Goal: Find contact information: Find contact information

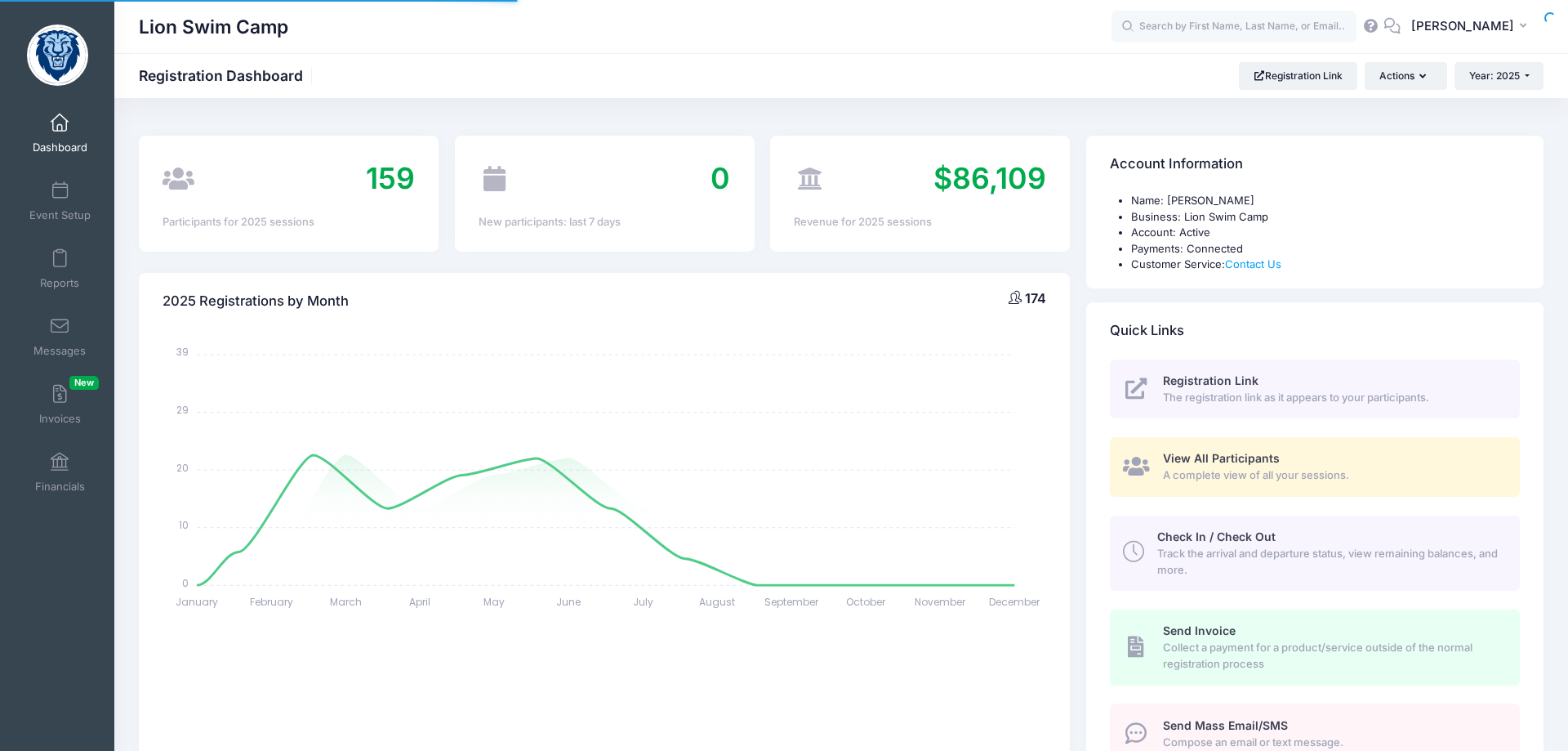
select select
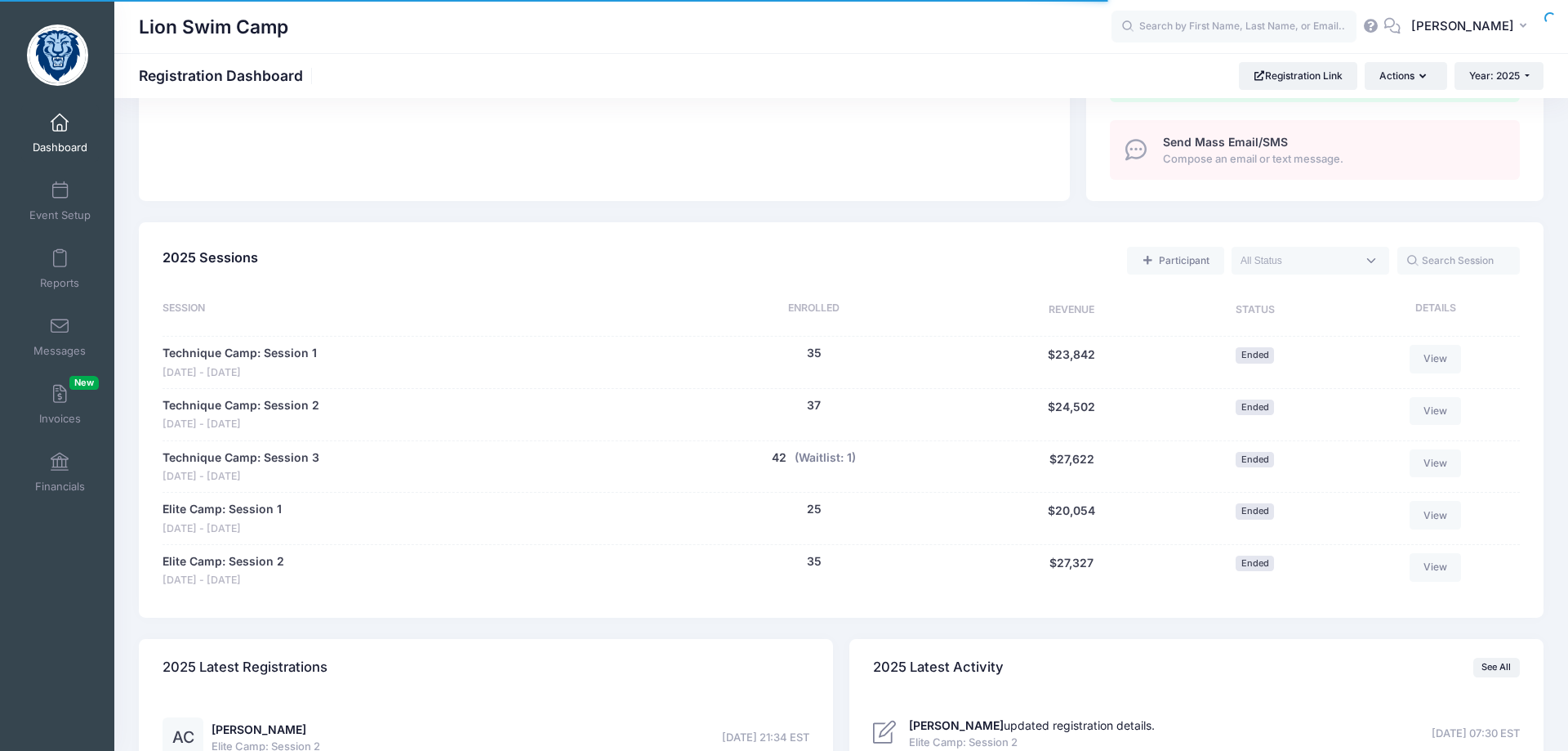
scroll to position [667, 0]
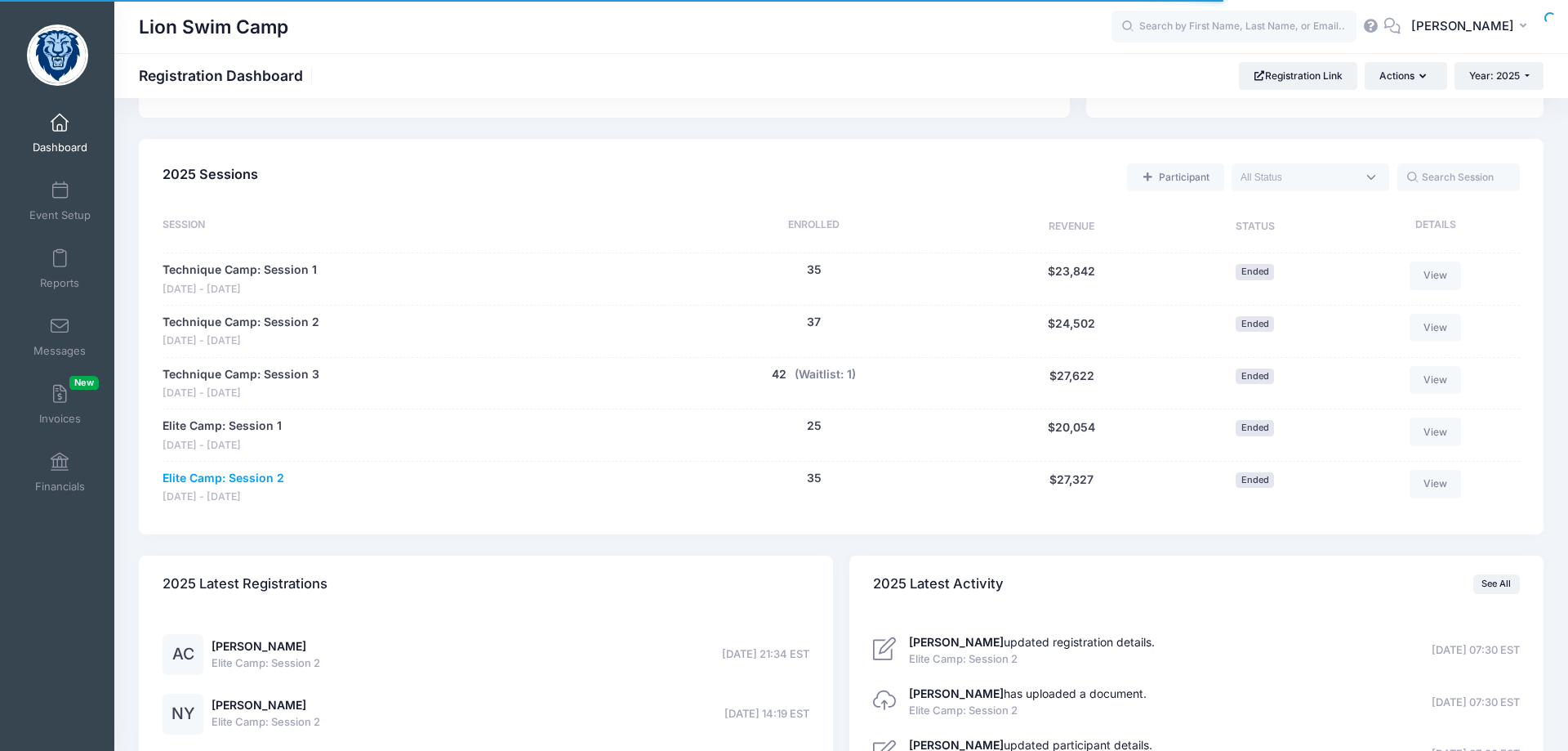
click at [231, 484] on link "Elite Camp: Session 2" at bounding box center [223, 479] width 121 height 17
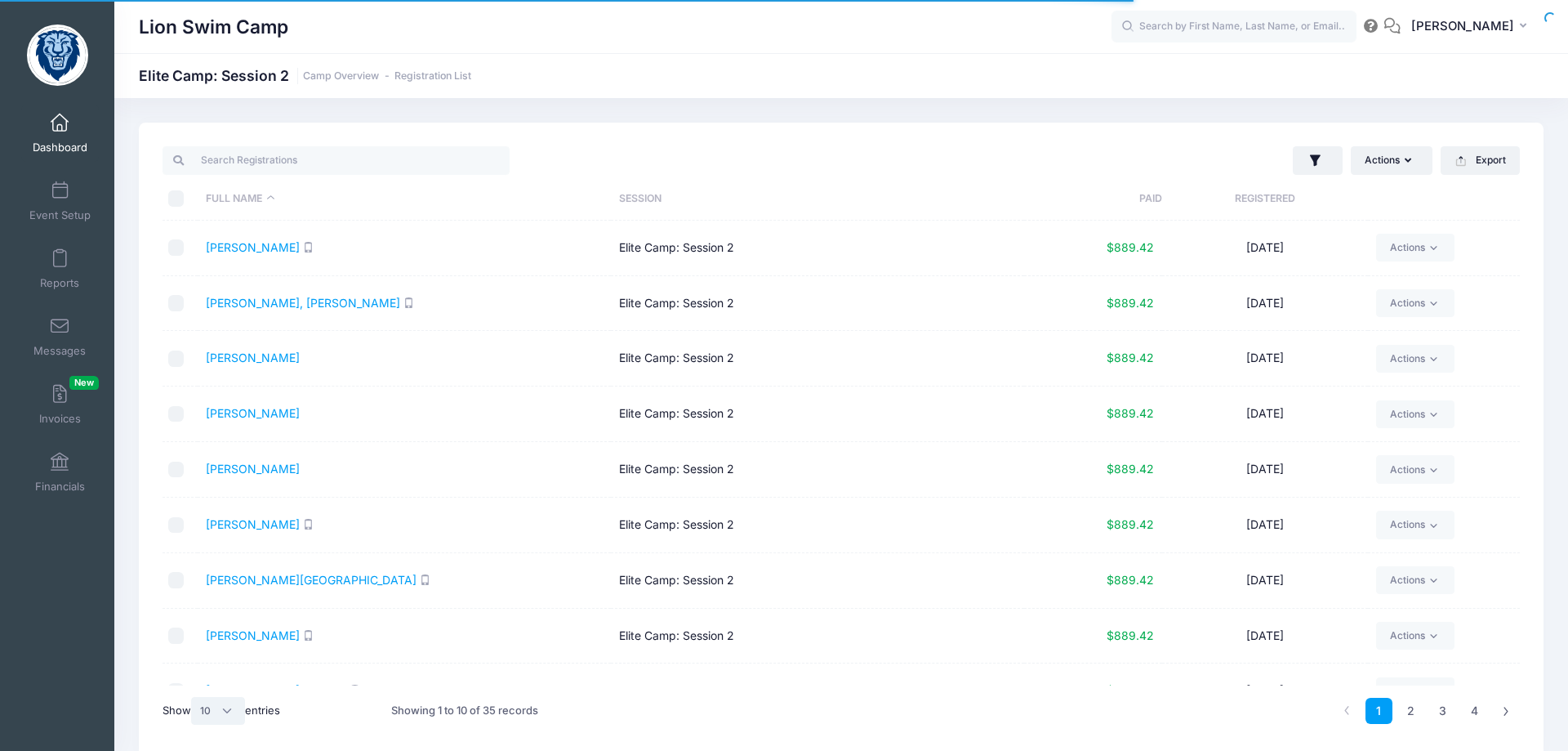
click at [191, 697] on select "All 10 25 50" at bounding box center [218, 711] width 54 height 28
select select "50"
click option "50" at bounding box center [0, 0] width 0 height 0
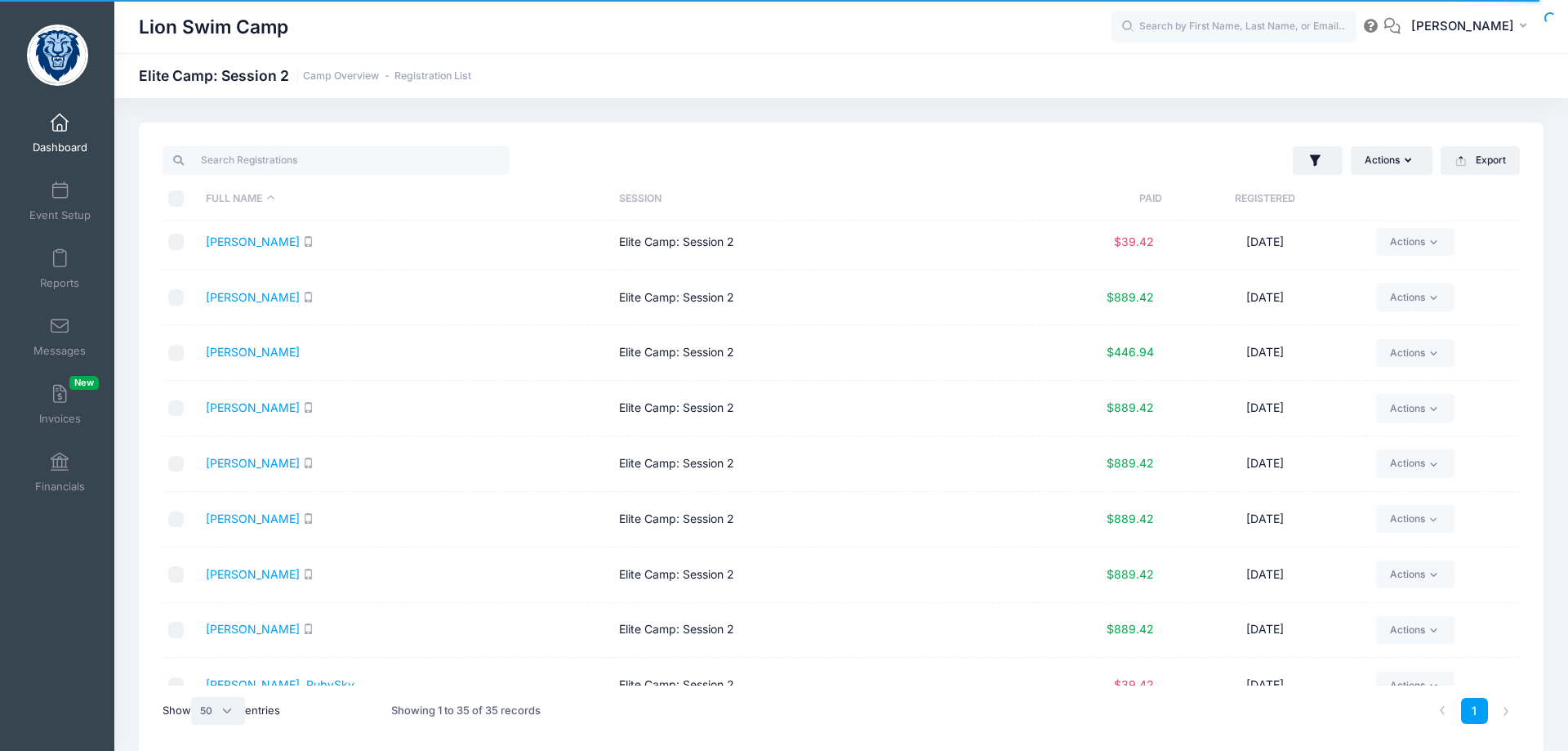
scroll to position [689, 0]
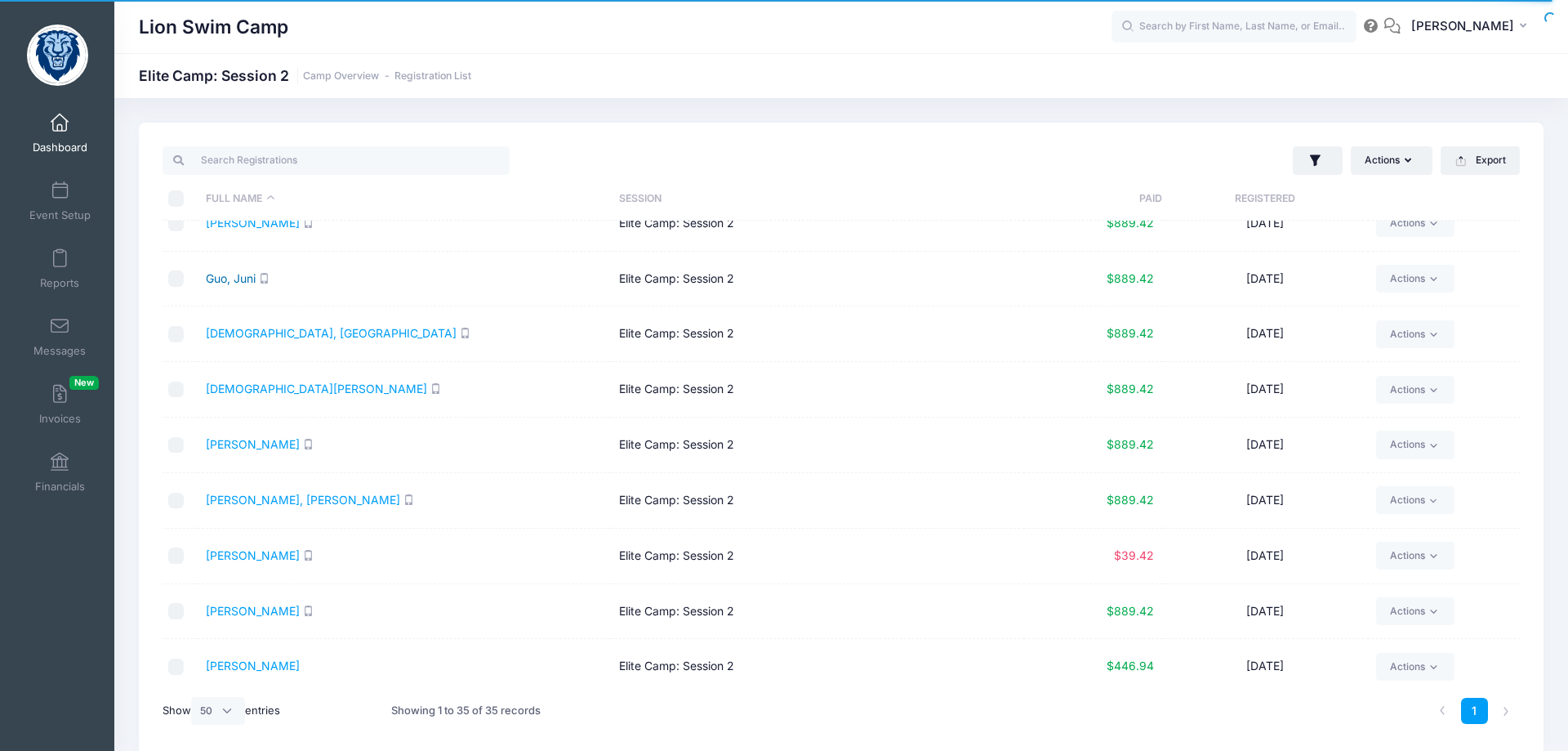
click at [241, 279] on link "Guo, Juni" at bounding box center [230, 278] width 49 height 14
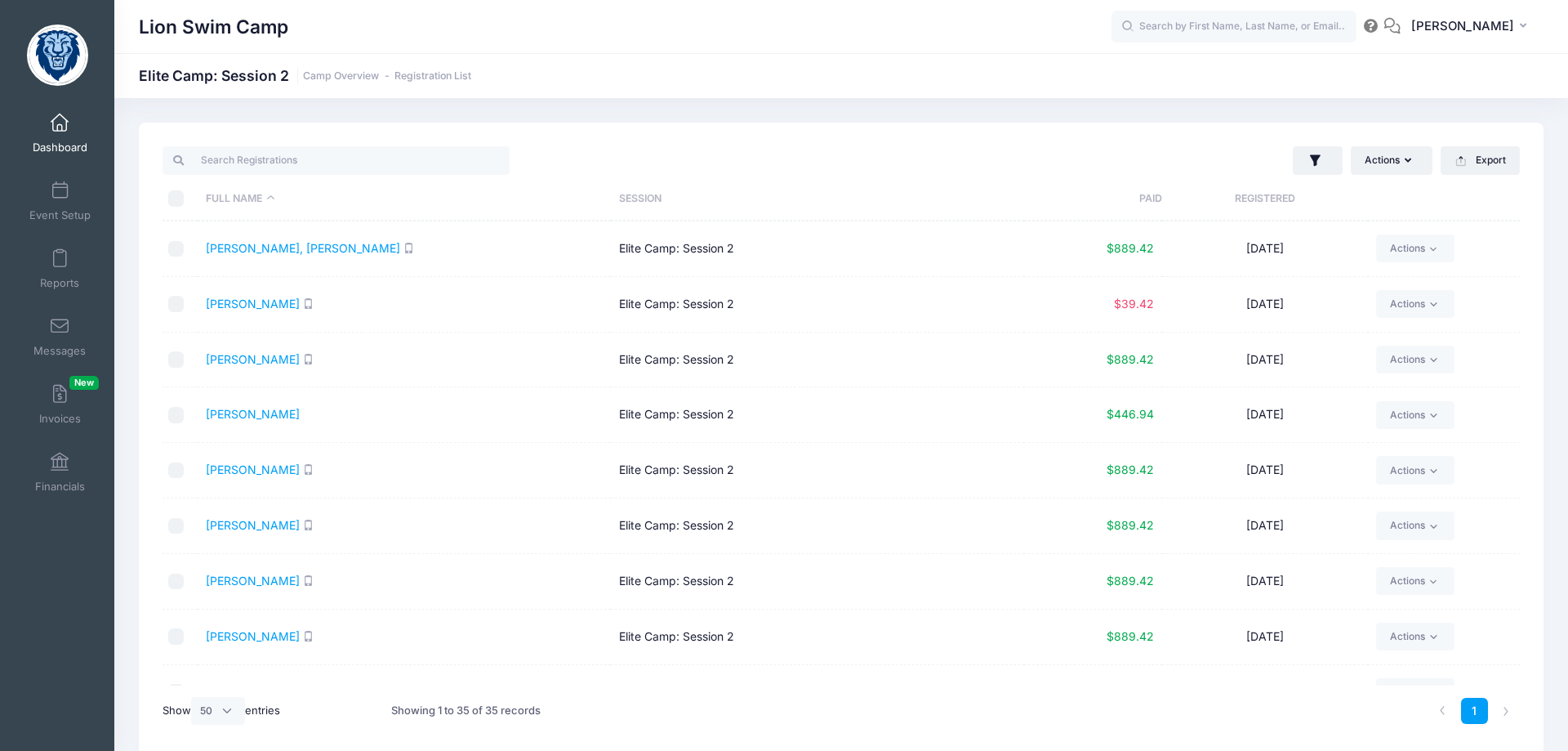
scroll to position [1098, 0]
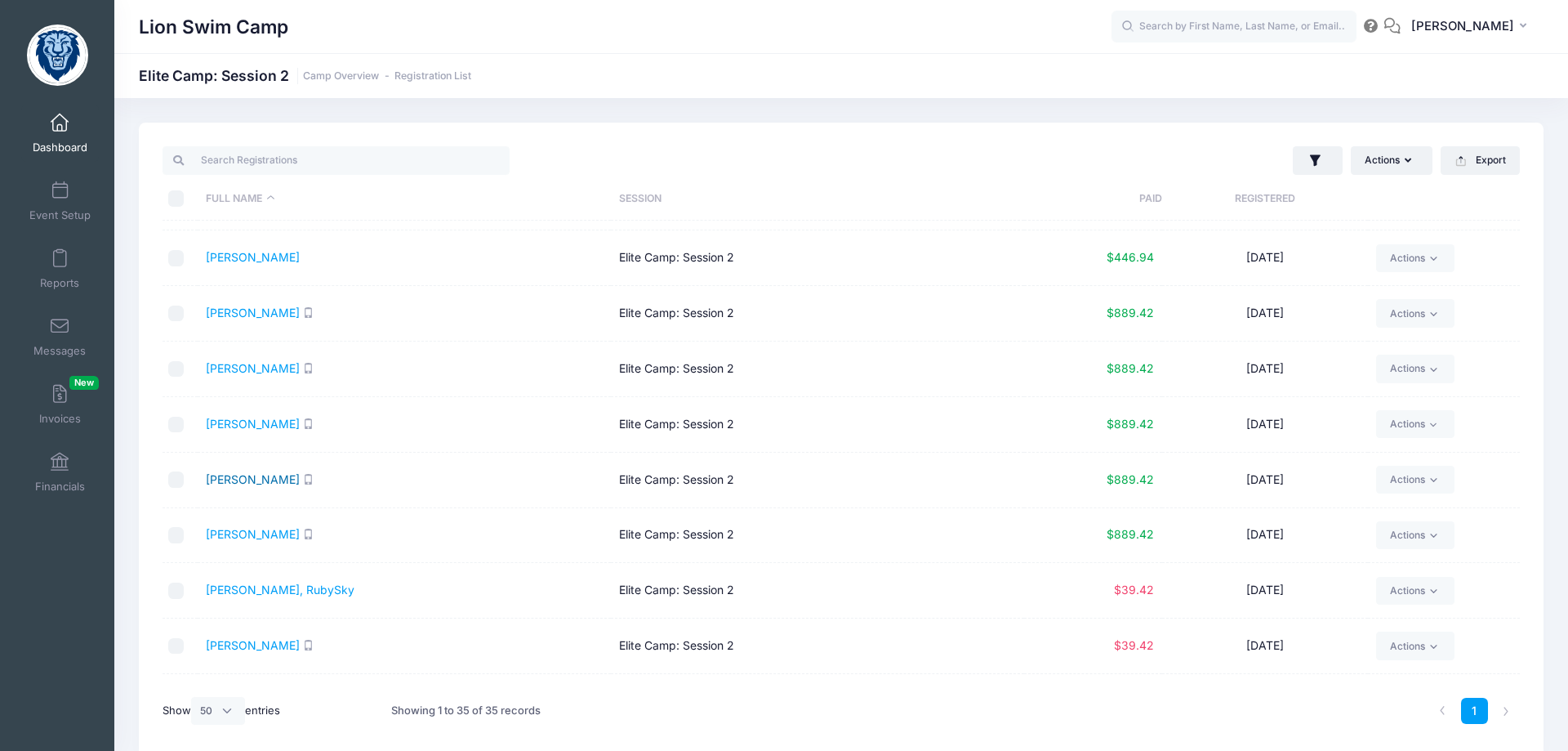
click at [272, 483] on link "Nelson, Jameson" at bounding box center [253, 479] width 94 height 14
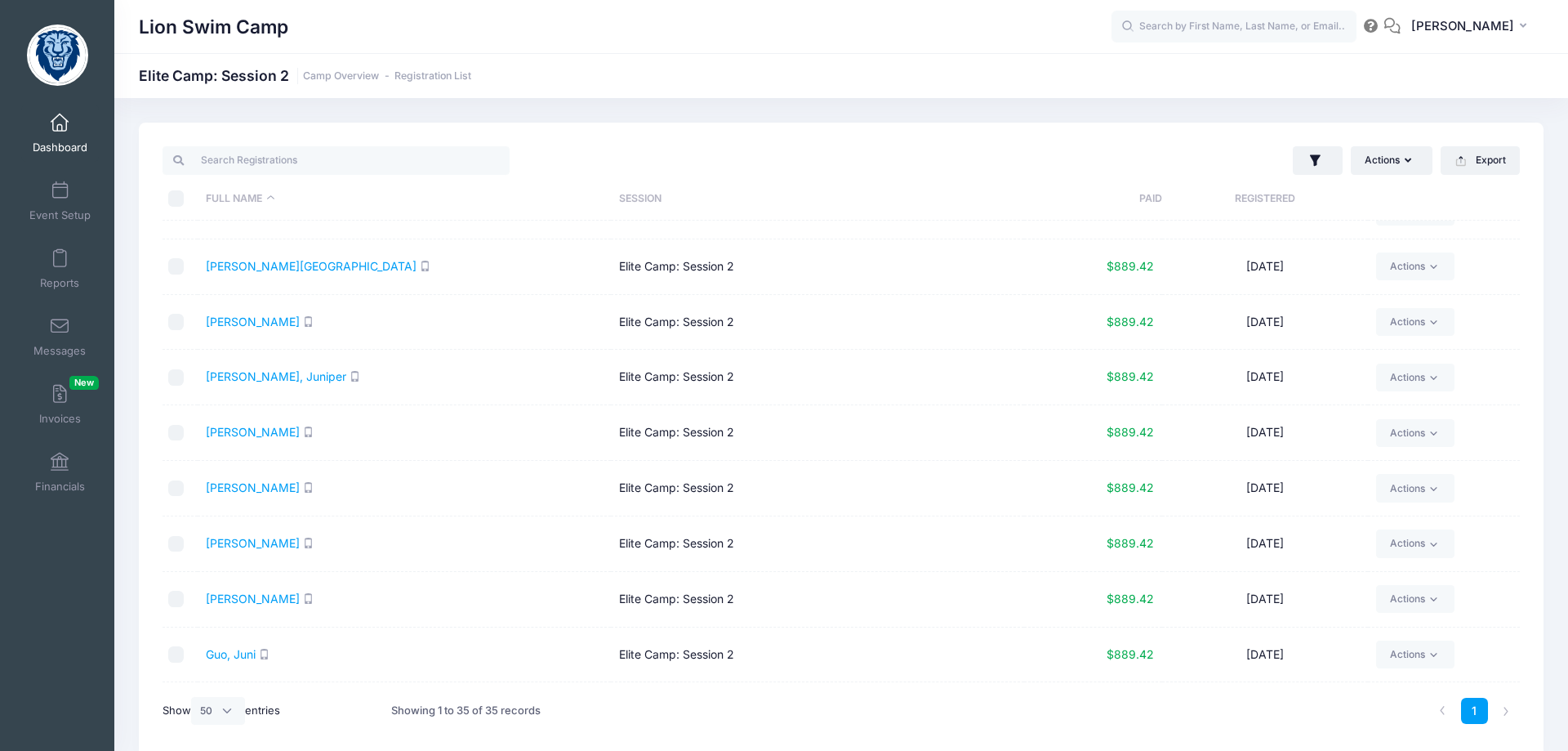
scroll to position [0, 0]
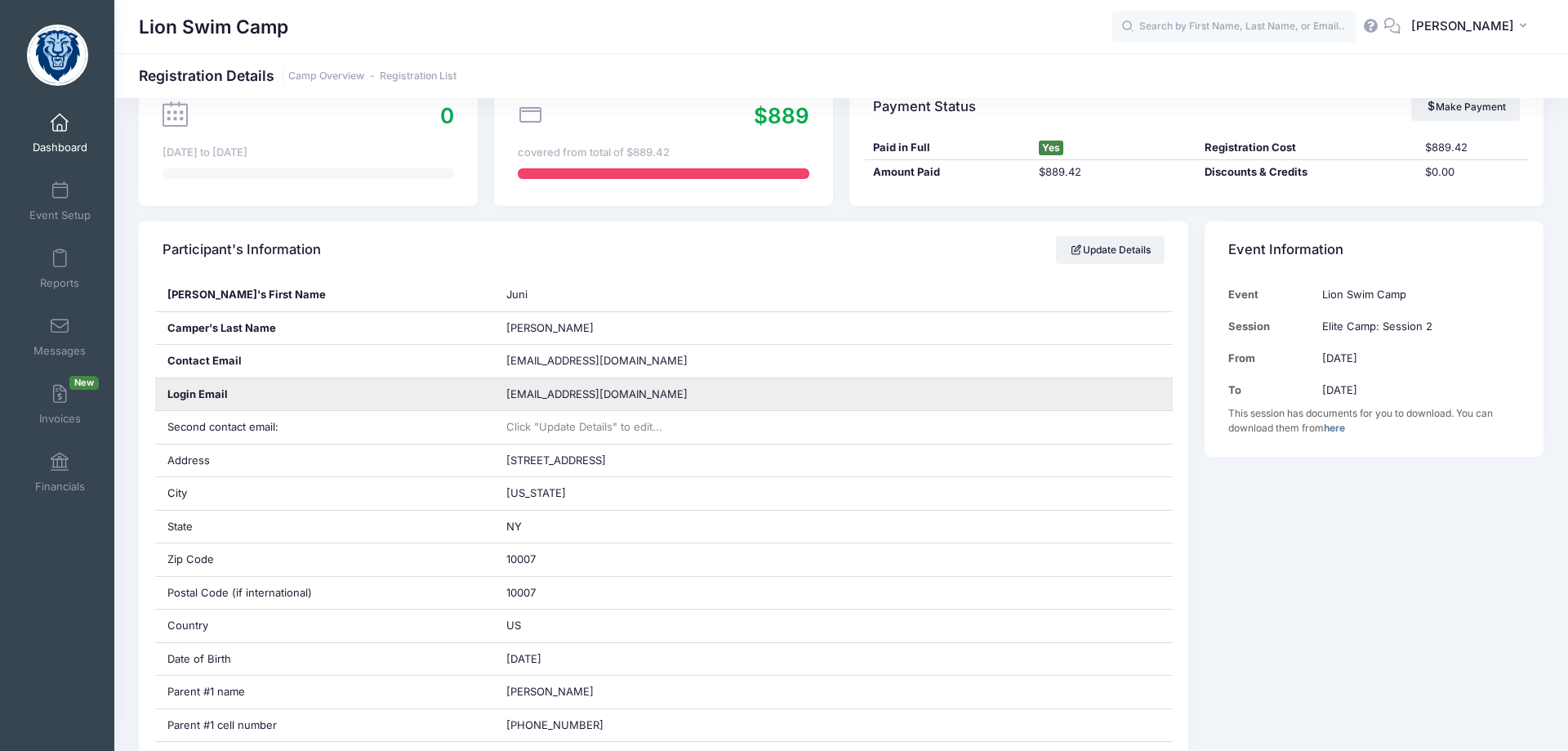
scroll to position [250, 0]
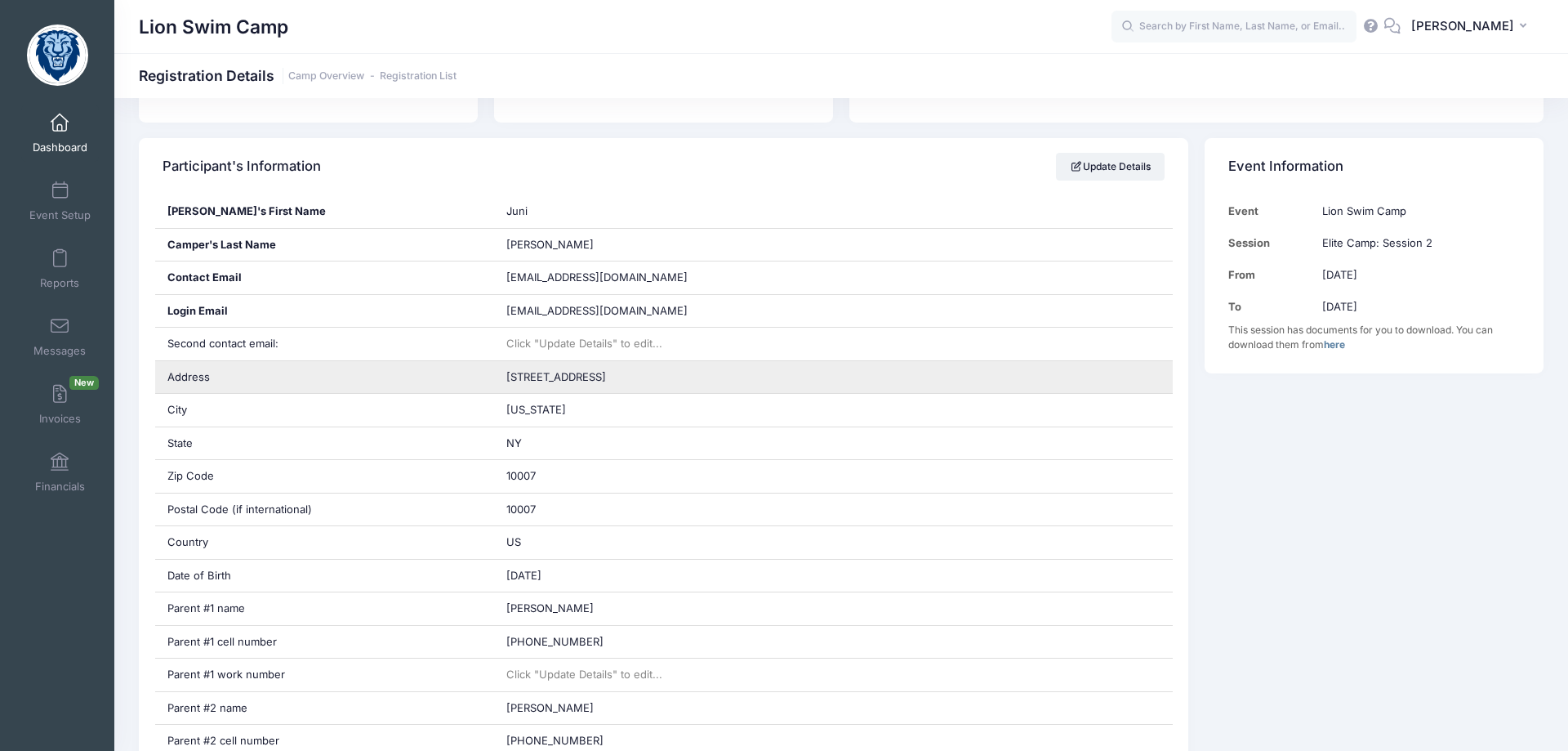
drag, startPoint x: 506, startPoint y: 378, endPoint x: 615, endPoint y: 376, distance: 109.0
click at [606, 376] on span "[STREET_ADDRESS]" at bounding box center [556, 377] width 100 height 13
copy span "[STREET_ADDRESS]"
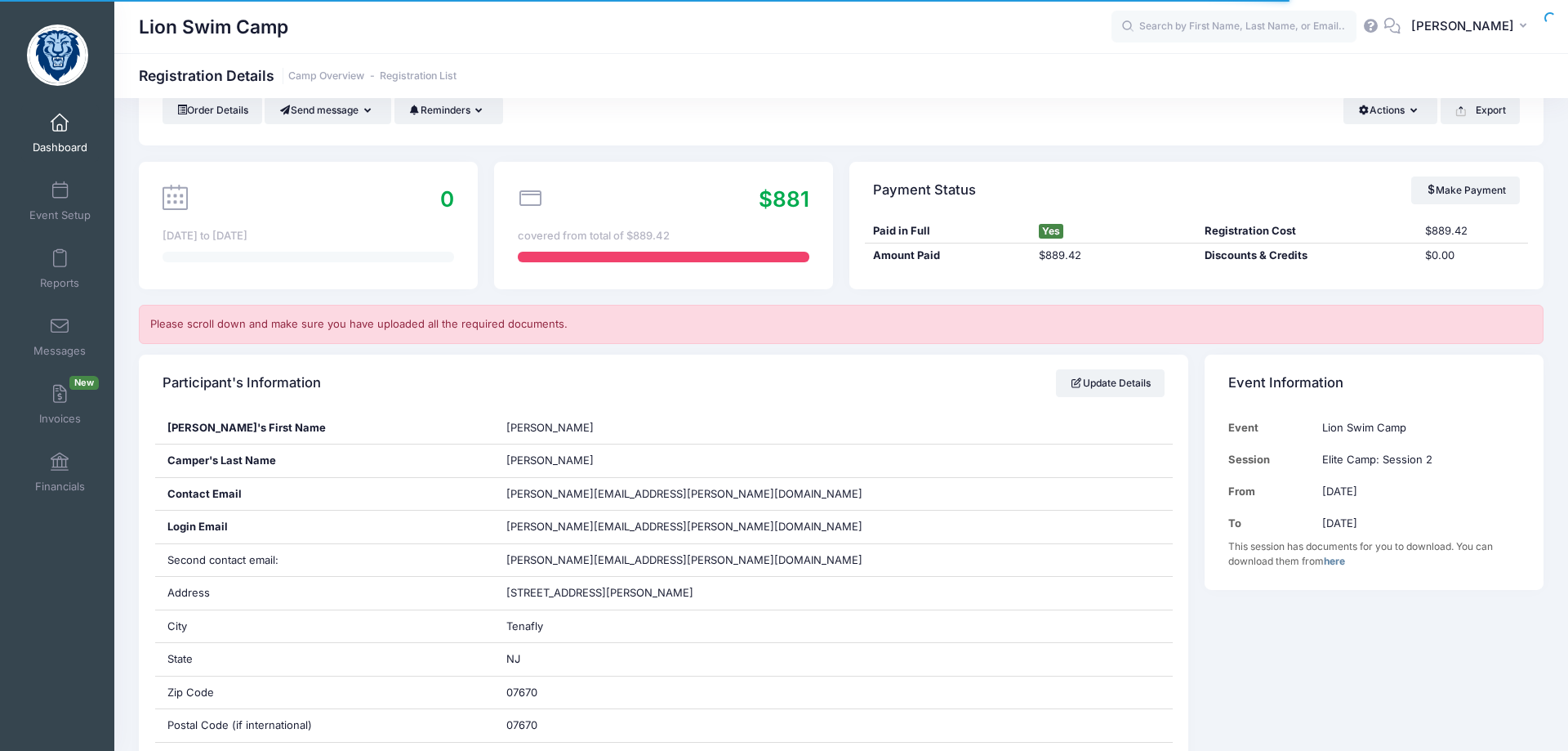
scroll to position [167, 0]
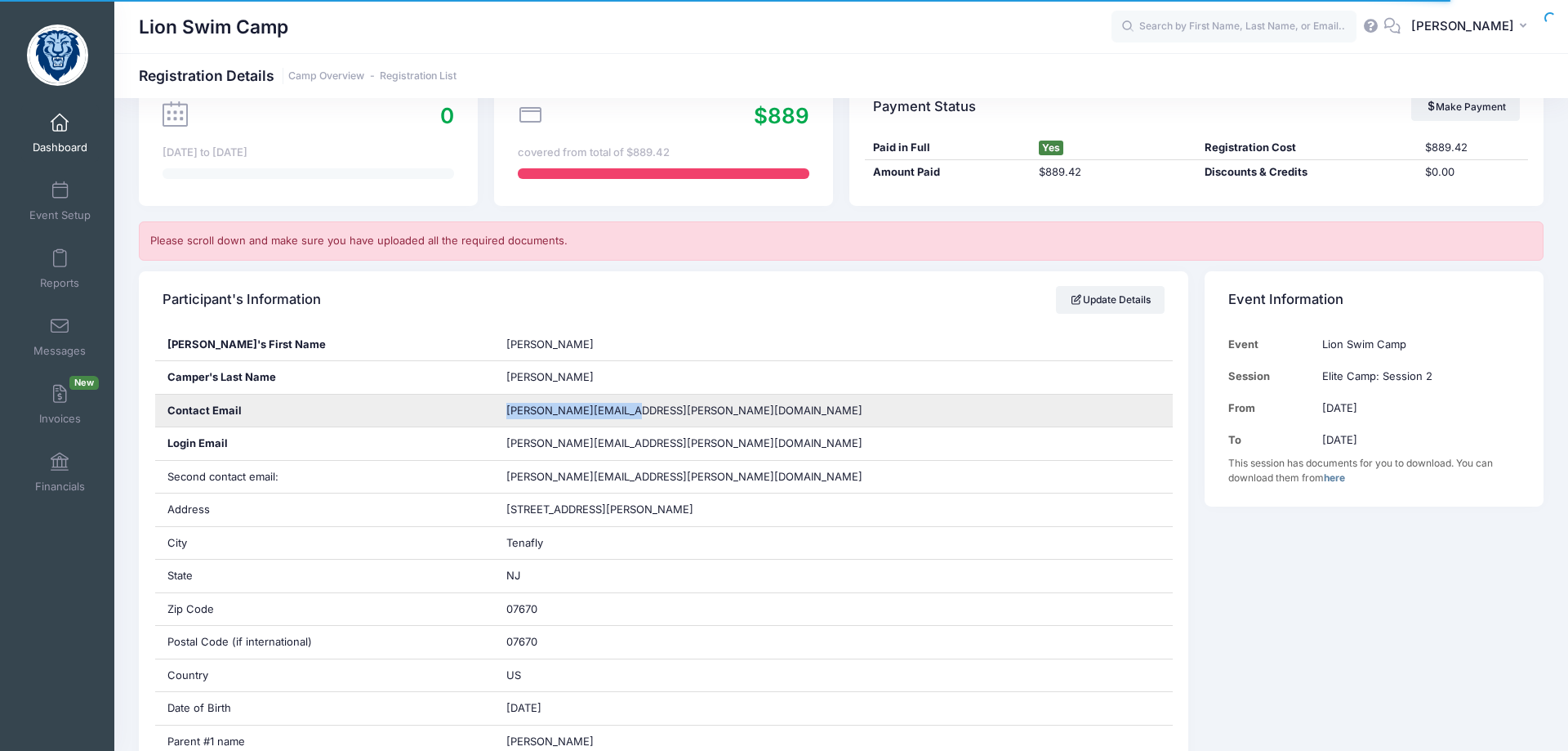
drag, startPoint x: 642, startPoint y: 411, endPoint x: 503, endPoint y: 406, distance: 139.1
click at [503, 406] on div "[PERSON_NAME][EMAIL_ADDRESS][PERSON_NAME][DOMAIN_NAME]" at bounding box center [834, 410] width 679 height 33
copy span "[PERSON_NAME][EMAIL_ADDRESS][PERSON_NAME][DOMAIN_NAME]"
